Goal: Transaction & Acquisition: Purchase product/service

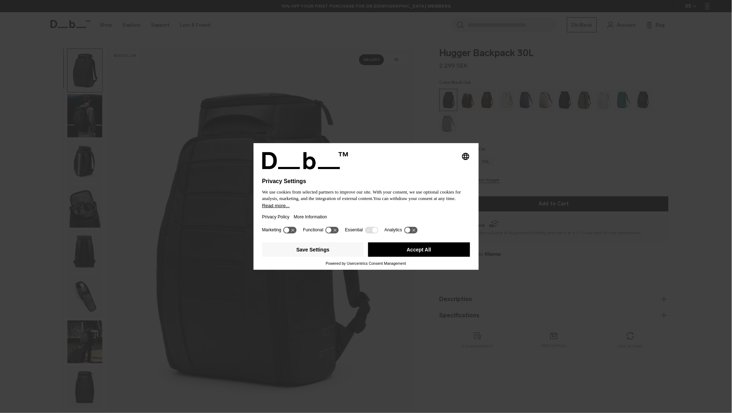
click at [420, 253] on button "Accept All" at bounding box center [419, 250] width 102 height 14
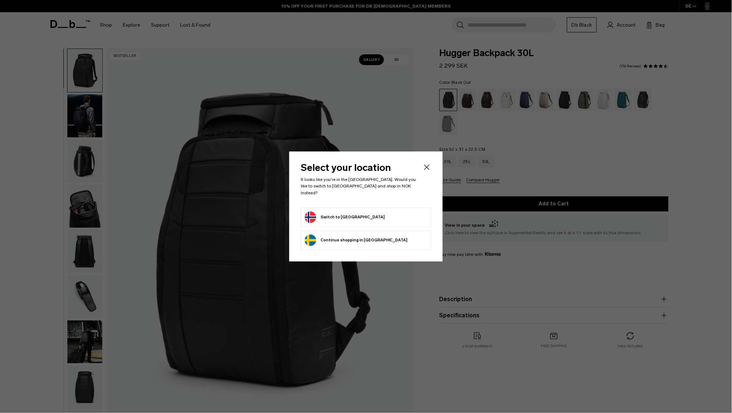
click at [323, 212] on button "Switch to Norway" at bounding box center [345, 218] width 80 height 12
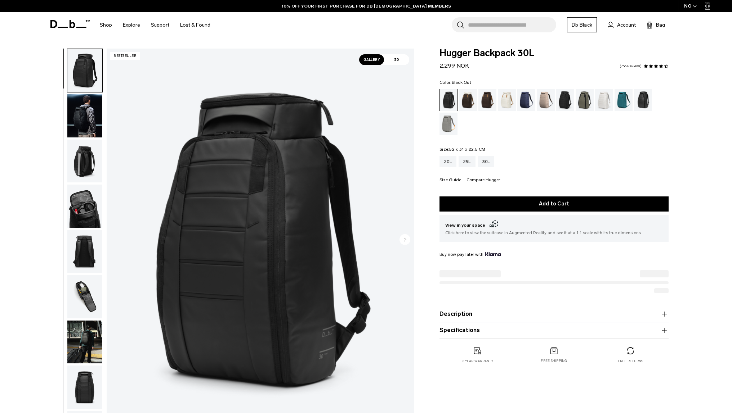
click at [85, 127] on img "button" at bounding box center [84, 115] width 35 height 43
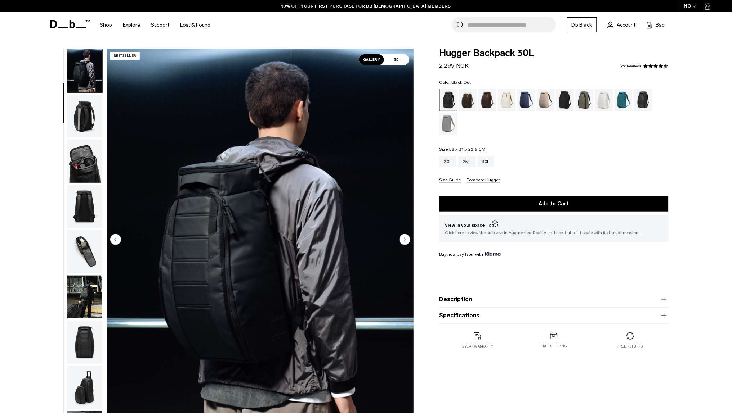
click at [305, 152] on img "2 / 11" at bounding box center [260, 241] width 307 height 384
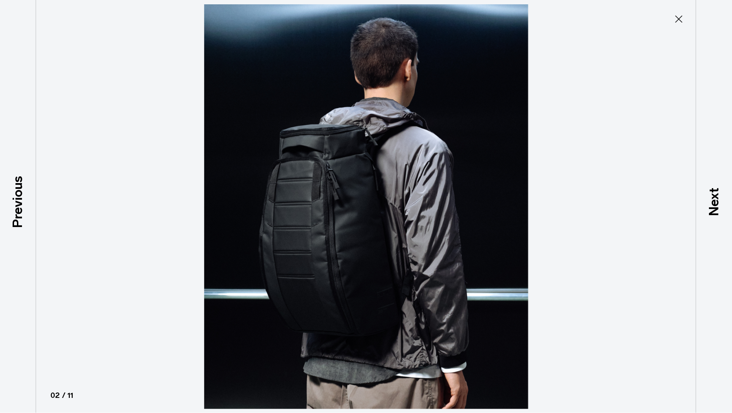
click at [318, 172] on img at bounding box center [366, 206] width 324 height 413
click at [397, 172] on img at bounding box center [366, 206] width 324 height 413
click at [397, 171] on img at bounding box center [366, 206] width 324 height 413
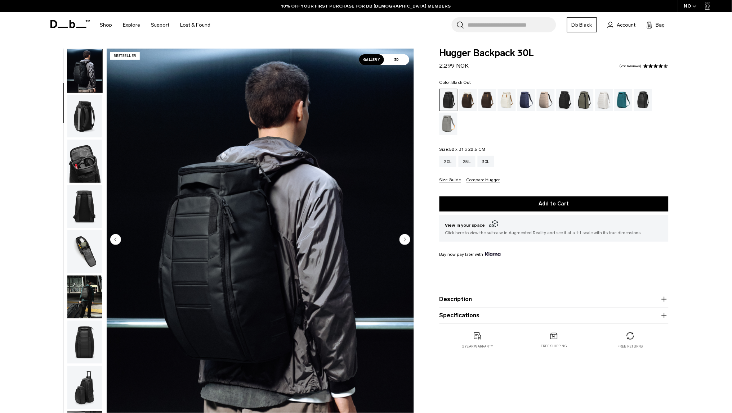
click at [319, 164] on img "2 / 11" at bounding box center [260, 241] width 307 height 384
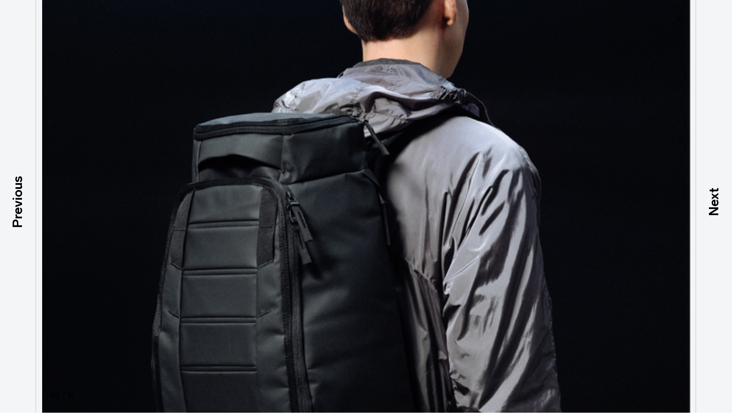
click at [319, 164] on img at bounding box center [366, 277] width 648 height 827
